Goal: Complete application form

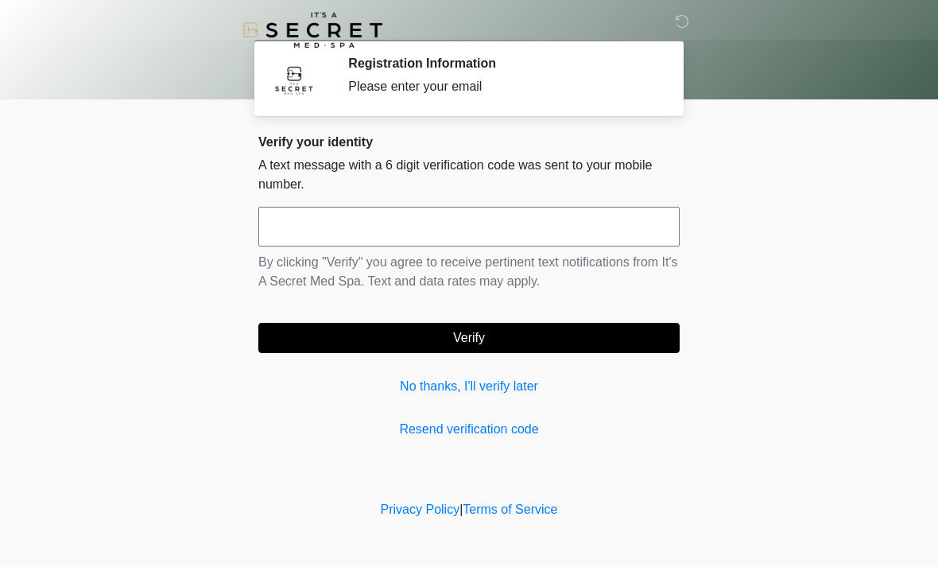
click at [499, 256] on p "By clicking "Verify" you agree to receive pertinent text notifications from It'…" at bounding box center [468, 272] width 421 height 38
click at [543, 227] on input "text" at bounding box center [468, 227] width 421 height 40
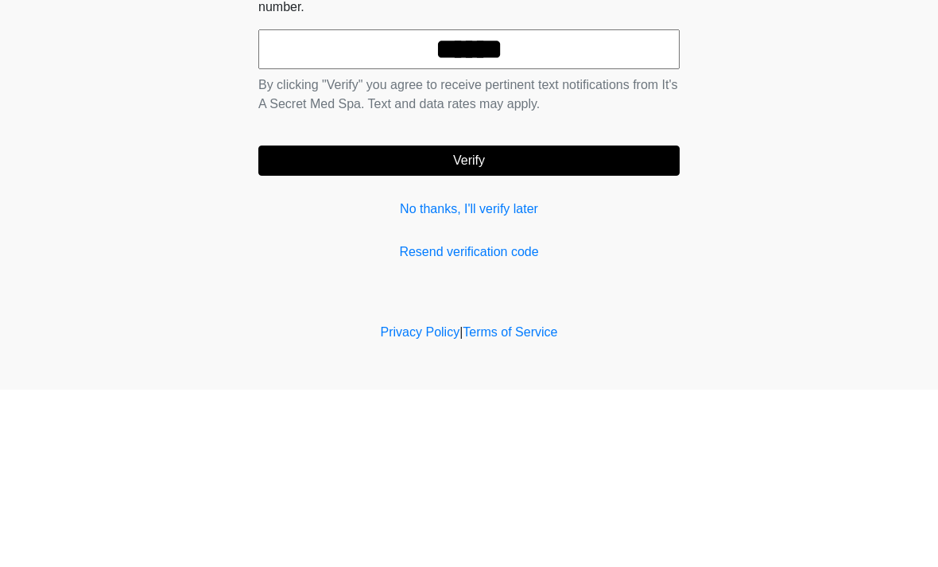
type input "******"
click at [560, 323] on button "Verify" at bounding box center [468, 338] width 421 height 30
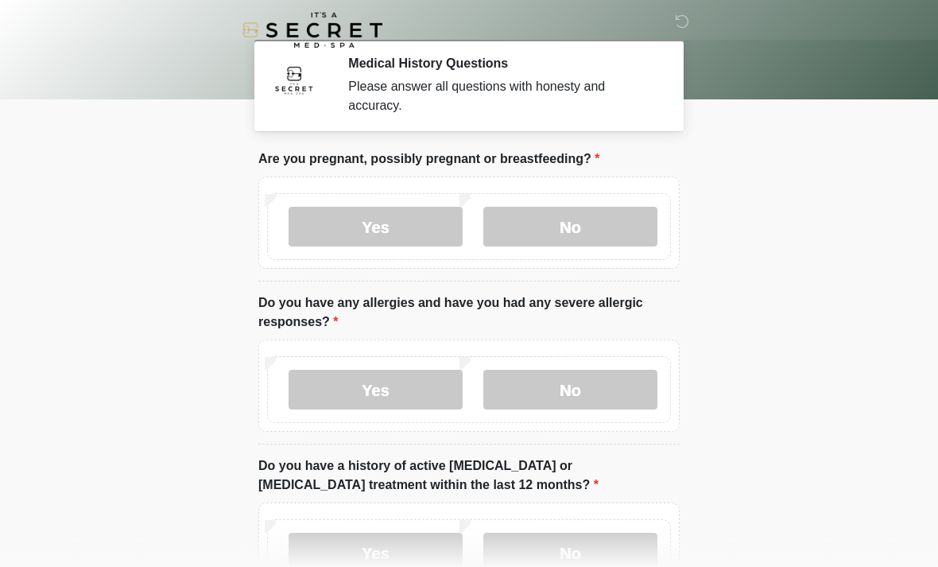
click at [607, 224] on label "No" at bounding box center [571, 227] width 174 height 40
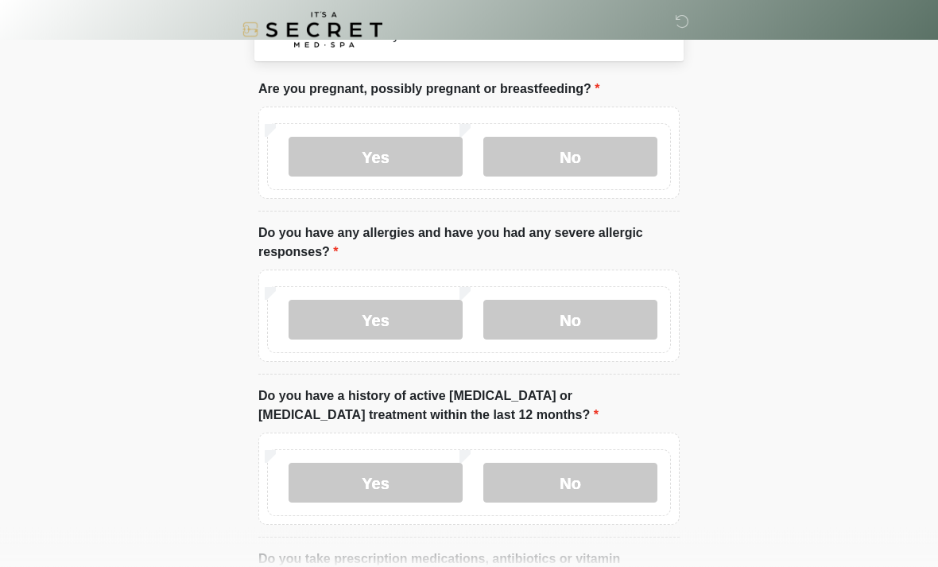
scroll to position [72, 0]
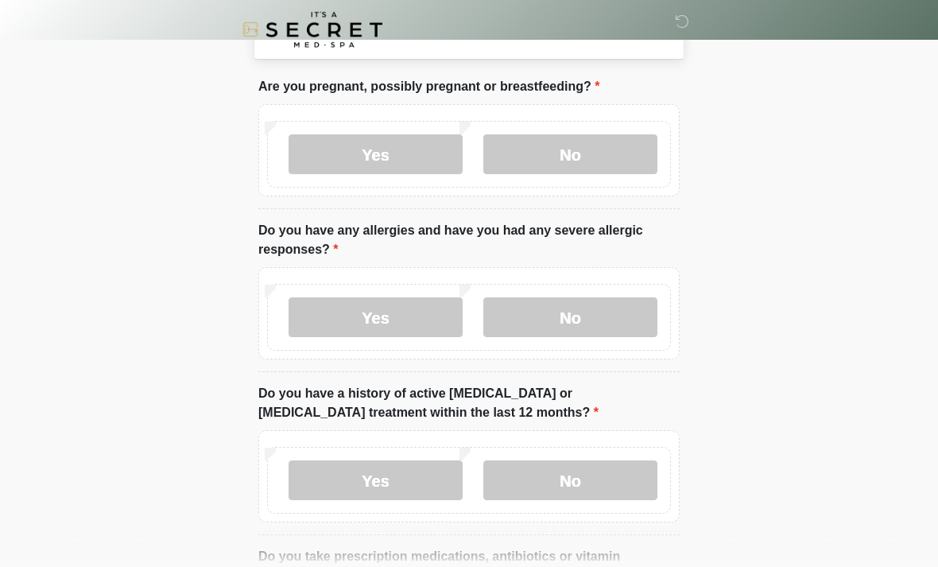
click at [623, 320] on label "No" at bounding box center [571, 318] width 174 height 40
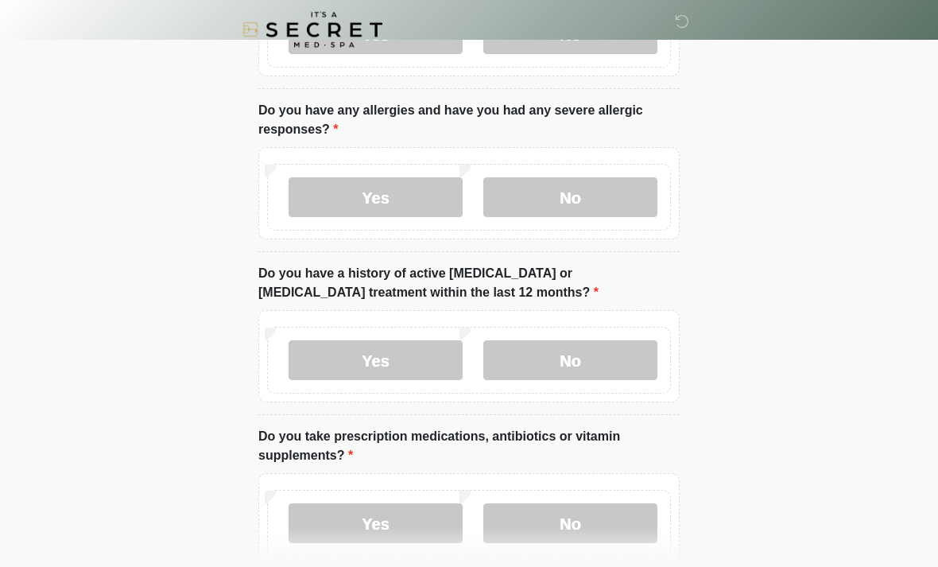
scroll to position [203, 0]
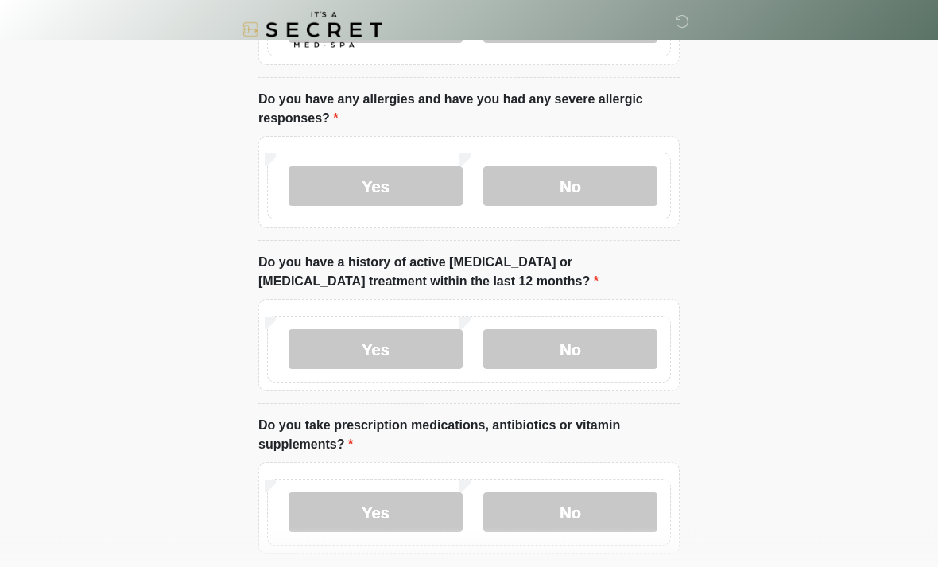
click at [608, 344] on label "No" at bounding box center [571, 350] width 174 height 40
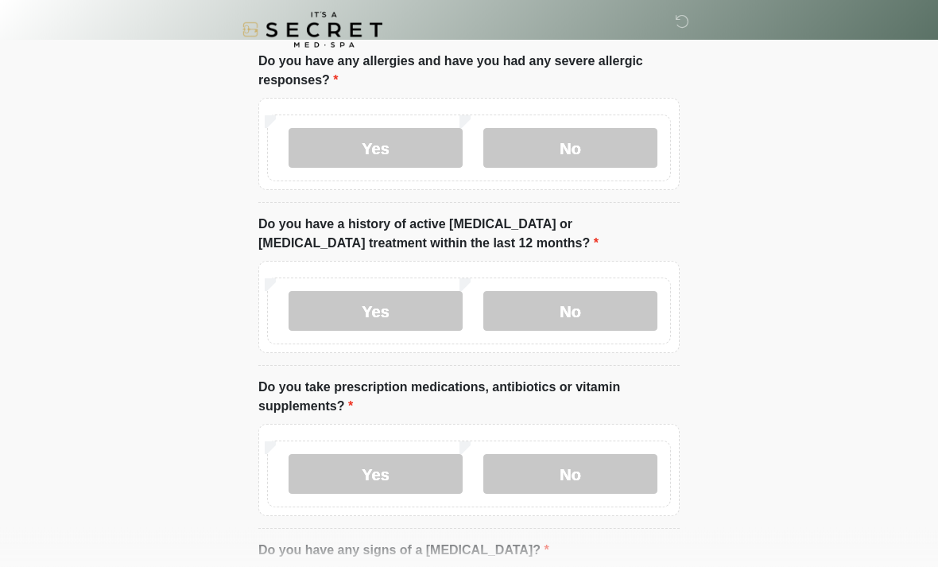
scroll to position [358, 0]
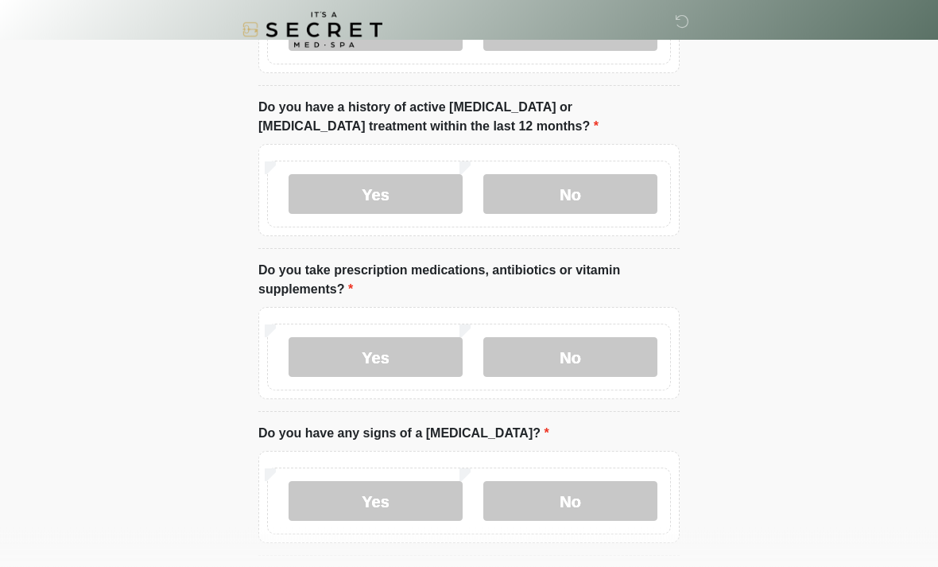
click at [395, 349] on label "Yes" at bounding box center [376, 358] width 174 height 40
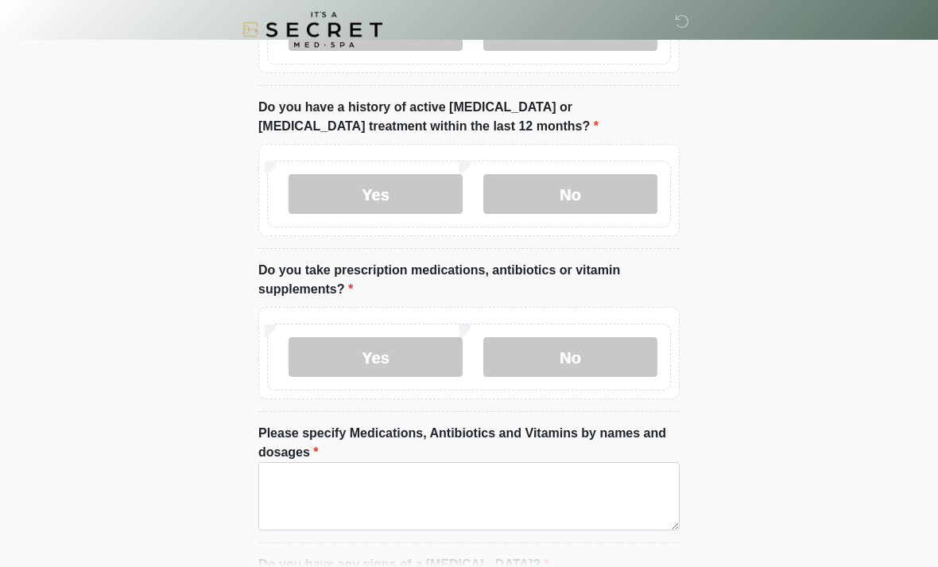
scroll to position [359, 0]
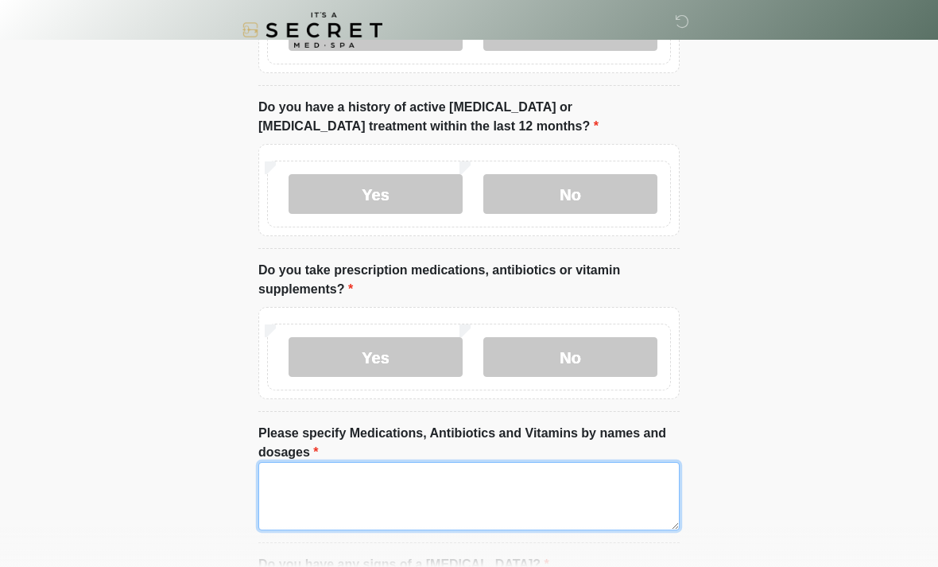
click at [481, 489] on textarea "Please specify Medications, Antibiotics and Vitamins by names and dosages" at bounding box center [468, 496] width 421 height 68
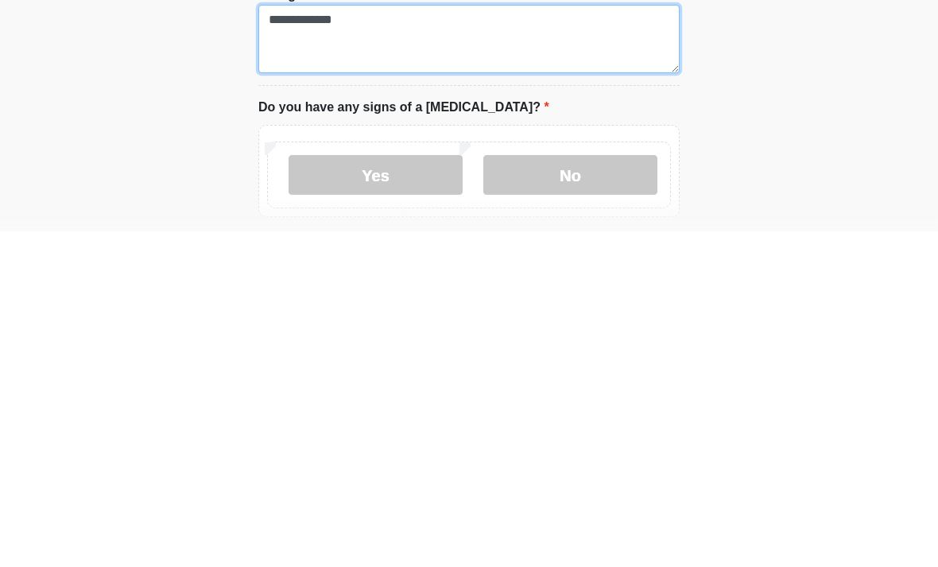
scroll to position [484, 0]
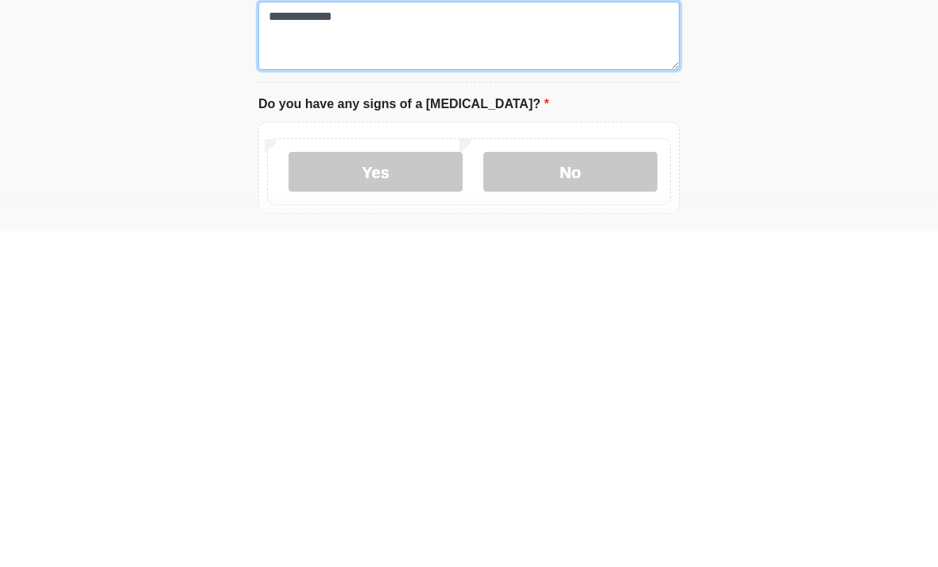
type textarea "**********"
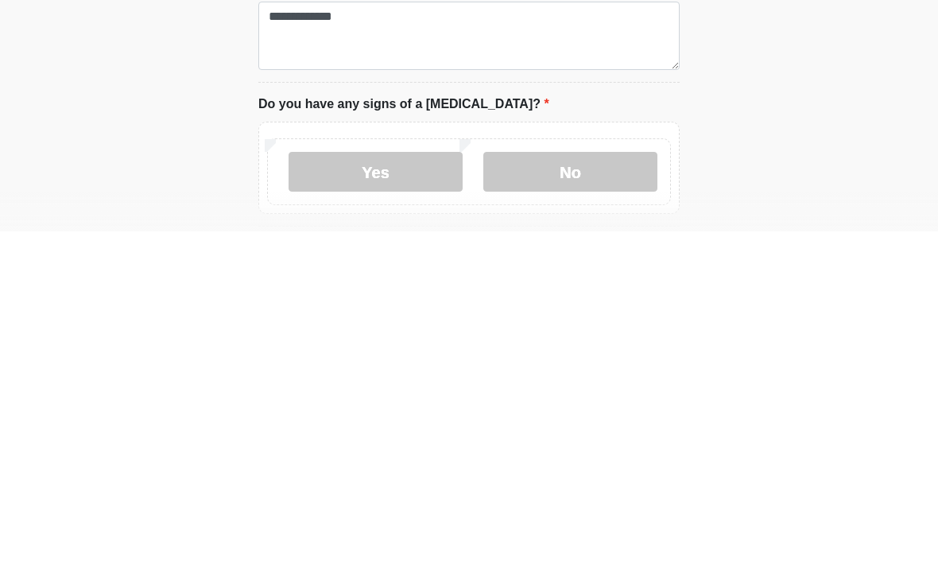
click at [593, 488] on label "No" at bounding box center [571, 508] width 174 height 40
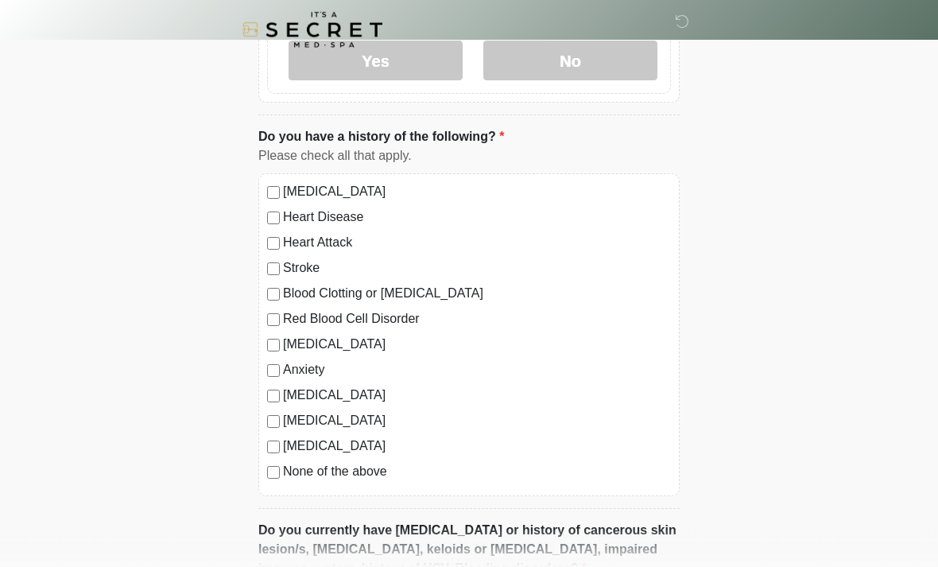
scroll to position [935, 0]
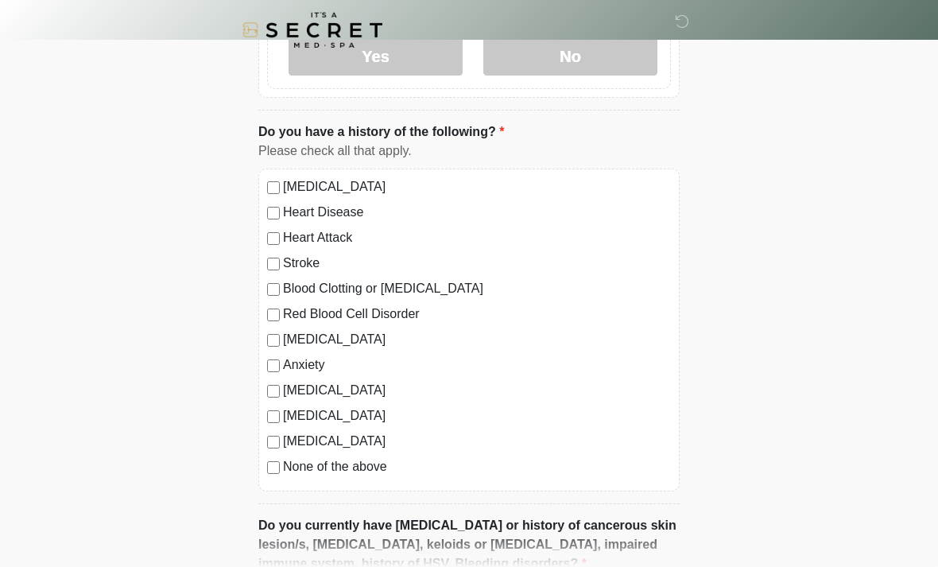
click at [368, 462] on label "None of the above" at bounding box center [477, 466] width 388 height 19
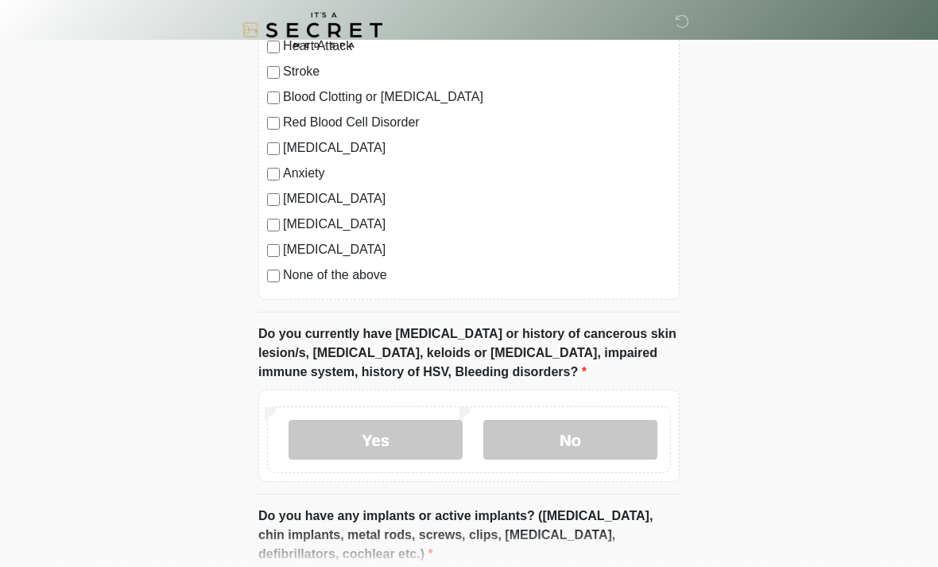
scroll to position [1128, 0]
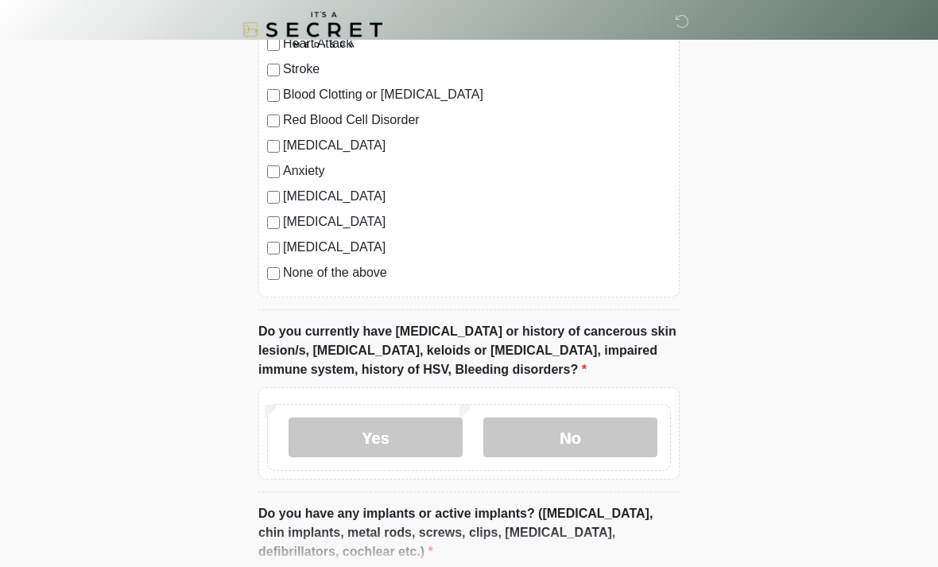
click at [605, 439] on label "No" at bounding box center [571, 438] width 174 height 40
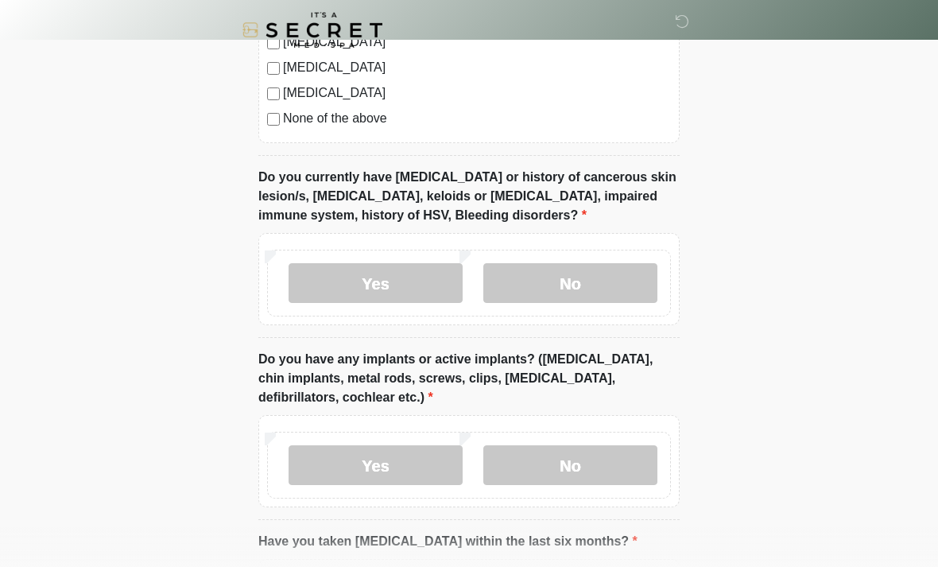
scroll to position [1315, 0]
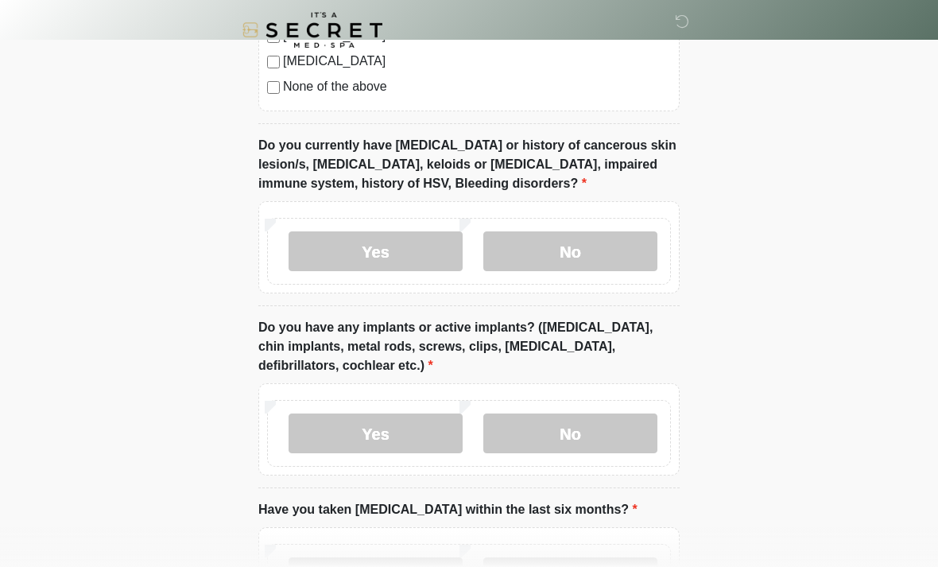
click at [581, 431] on label "No" at bounding box center [571, 434] width 174 height 40
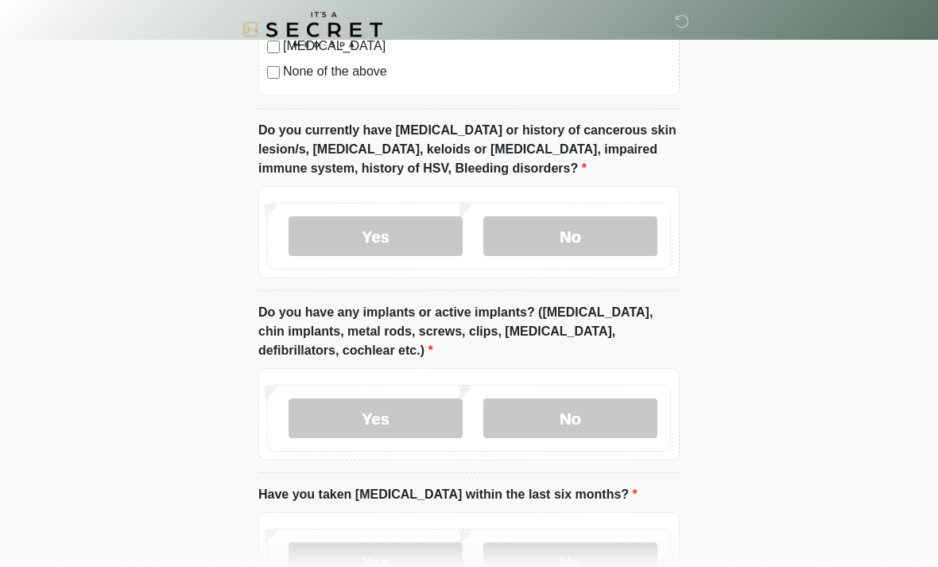
scroll to position [1455, 0]
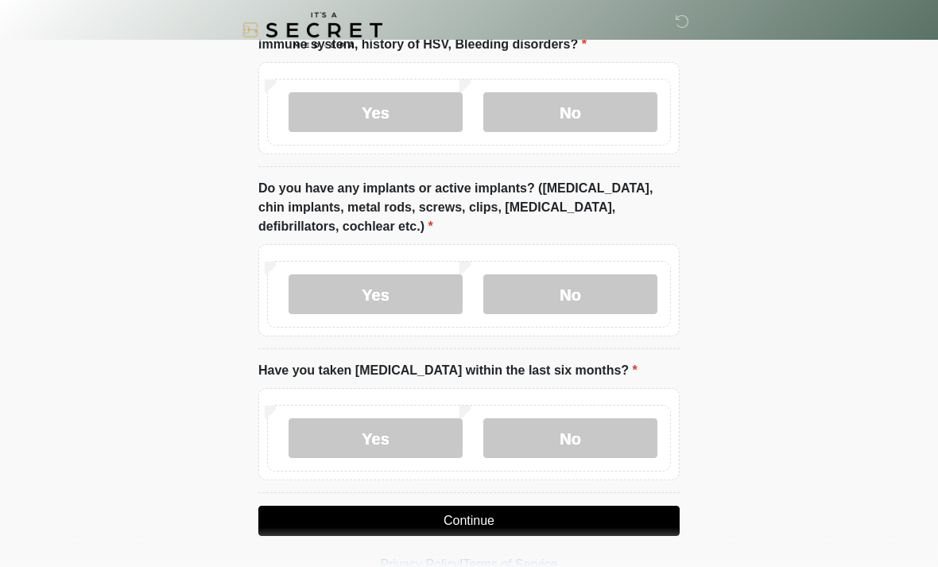
click at [594, 432] on label "No" at bounding box center [571, 438] width 174 height 40
click at [542, 514] on button "Continue" at bounding box center [468, 521] width 421 height 30
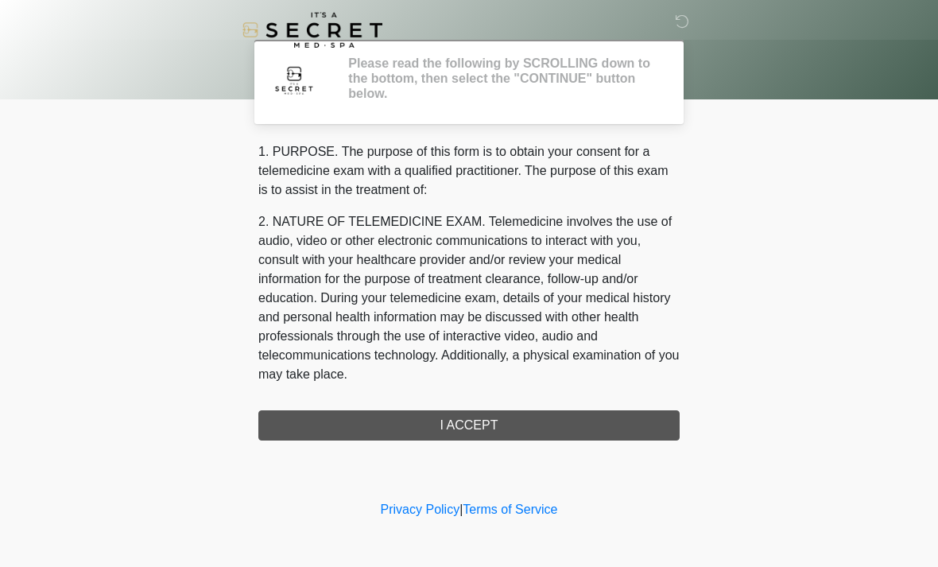
scroll to position [0, 0]
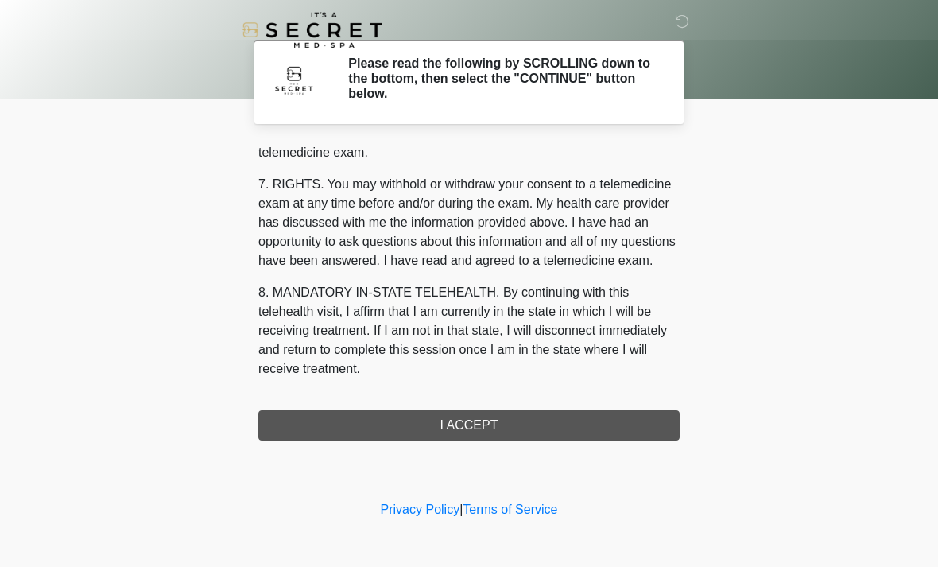
click at [519, 422] on div "1. PURPOSE. The purpose of this form is to obtain your consent for a telemedici…" at bounding box center [468, 291] width 421 height 298
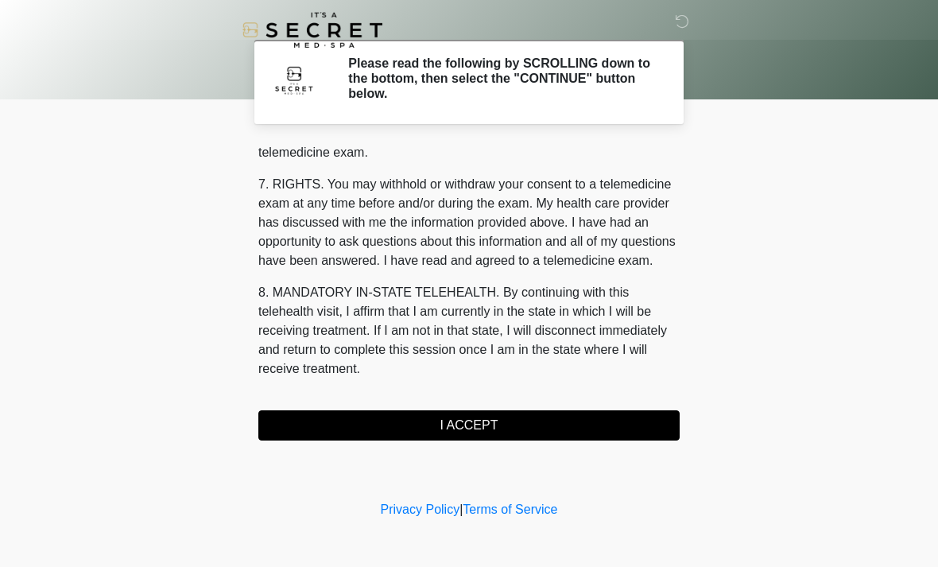
click at [516, 428] on button "I ACCEPT" at bounding box center [468, 425] width 421 height 30
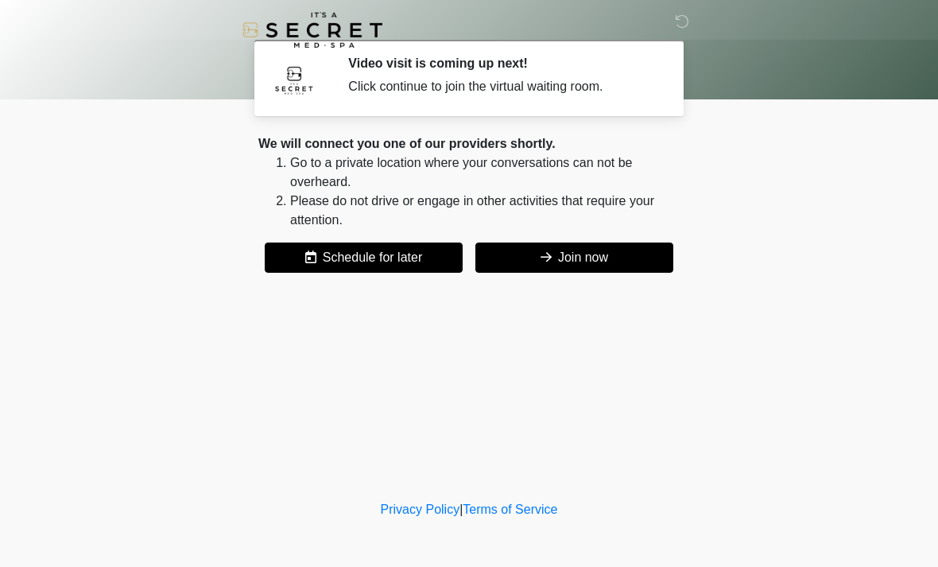
click at [598, 264] on button "Join now" at bounding box center [575, 258] width 198 height 30
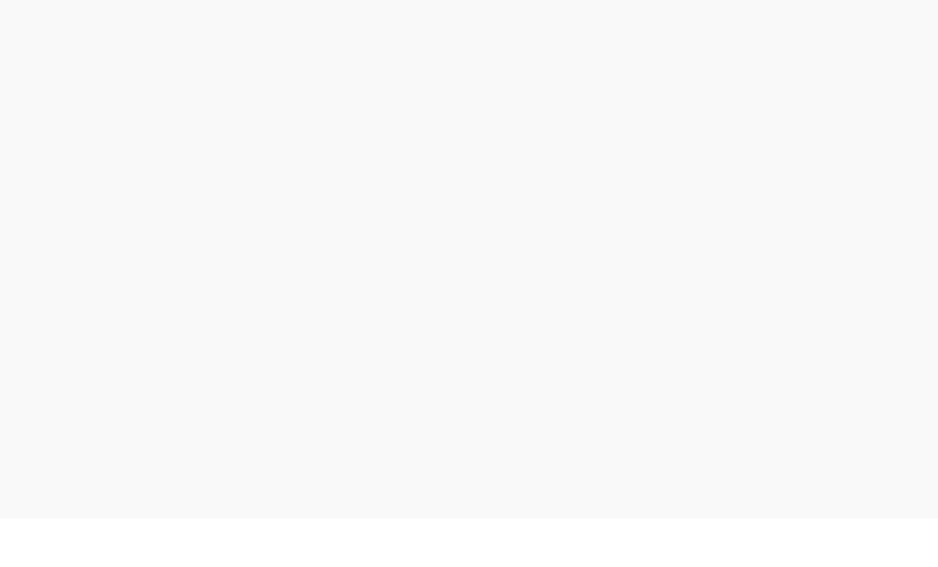
scroll to position [5, 0]
